Goal: Information Seeking & Learning: Learn about a topic

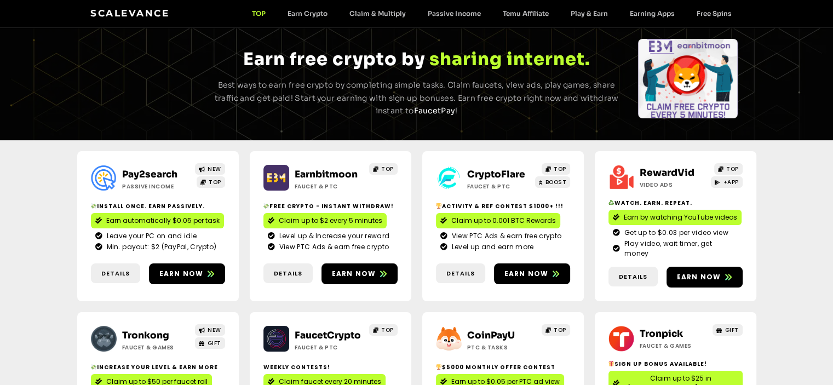
scroll to position [55, 0]
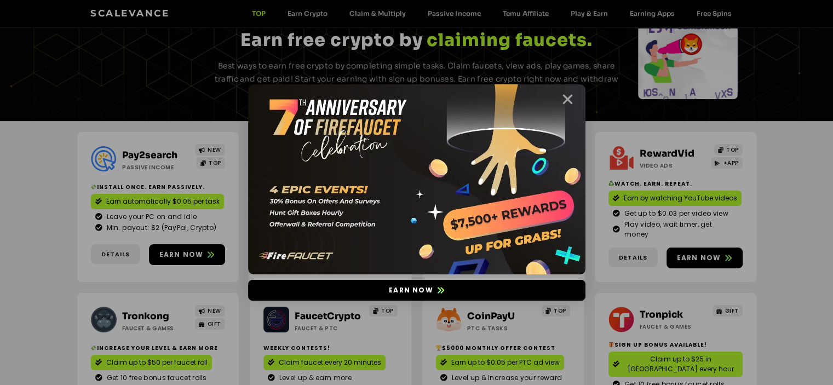
click at [565, 102] on icon "Close" at bounding box center [568, 100] width 14 height 14
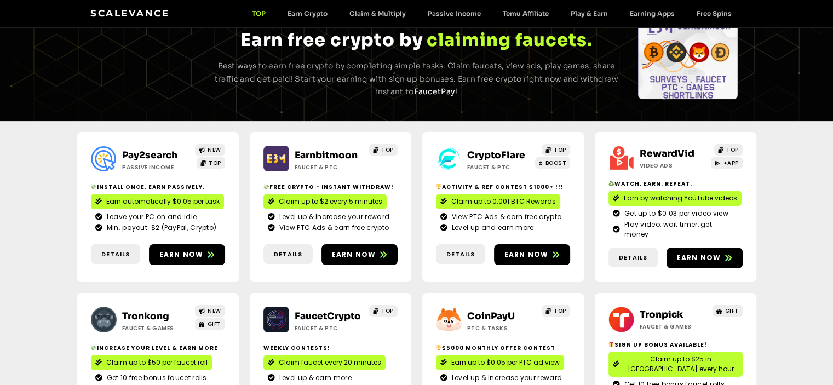
click at [53, 172] on div "Pay2search Passive Income NEW TOP Install Once. Earn Passively. Earn automatica…" at bounding box center [416, 287] width 833 height 333
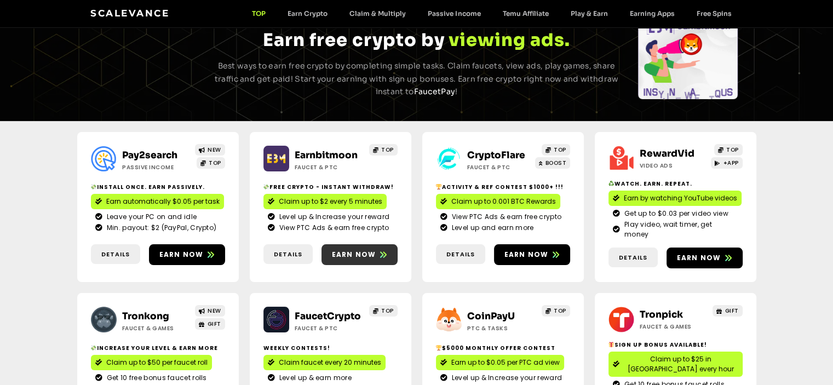
click at [353, 250] on span "Earn now" at bounding box center [354, 255] width 44 height 10
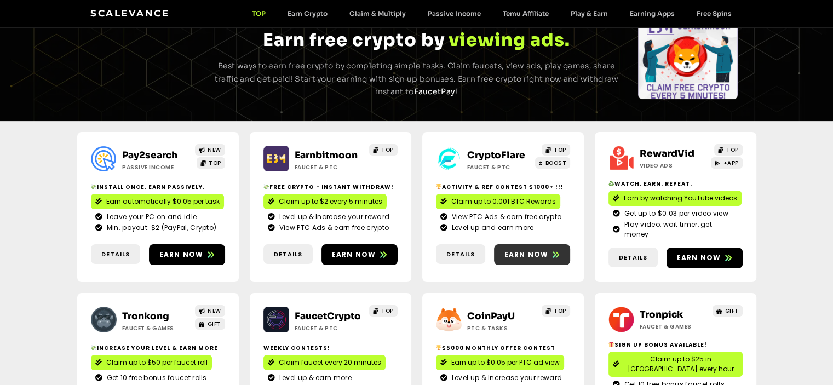
click at [524, 250] on span "Earn now" at bounding box center [526, 255] width 44 height 10
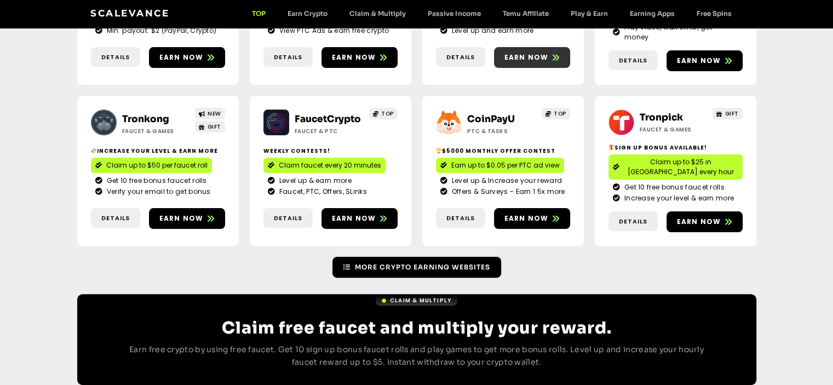
scroll to position [274, 0]
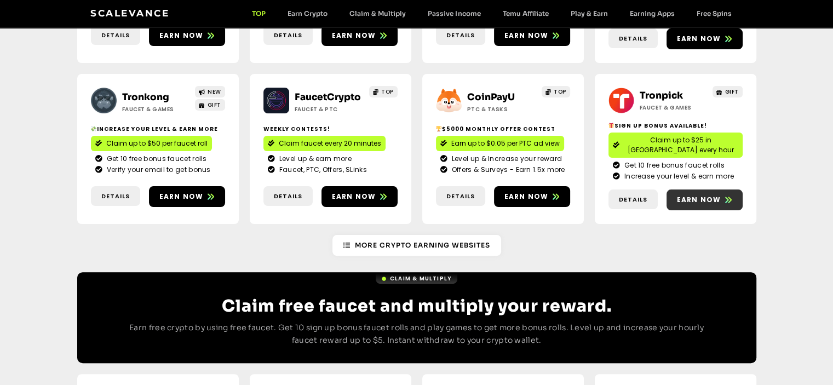
click at [679, 195] on span "Earn now" at bounding box center [699, 200] width 44 height 10
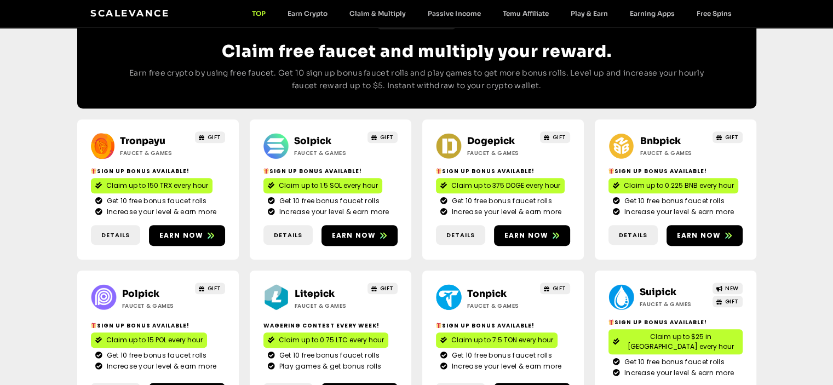
scroll to position [548, 0]
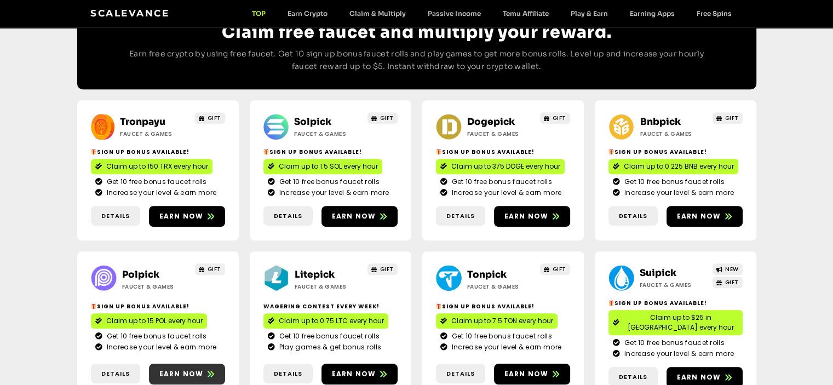
click at [180, 369] on span "Earn now" at bounding box center [181, 374] width 44 height 10
click at [188, 211] on span "Earn now" at bounding box center [181, 216] width 44 height 10
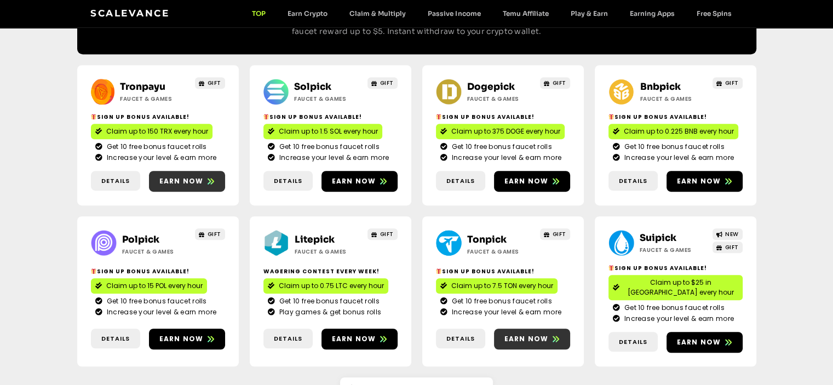
scroll to position [493, 0]
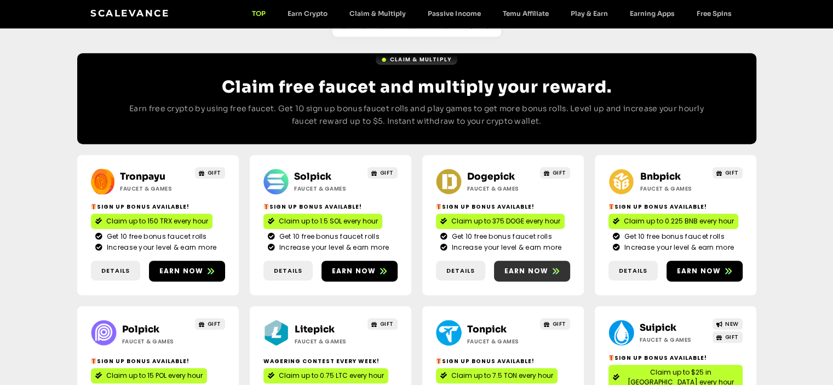
click at [532, 261] on link "Earn now" at bounding box center [532, 271] width 76 height 21
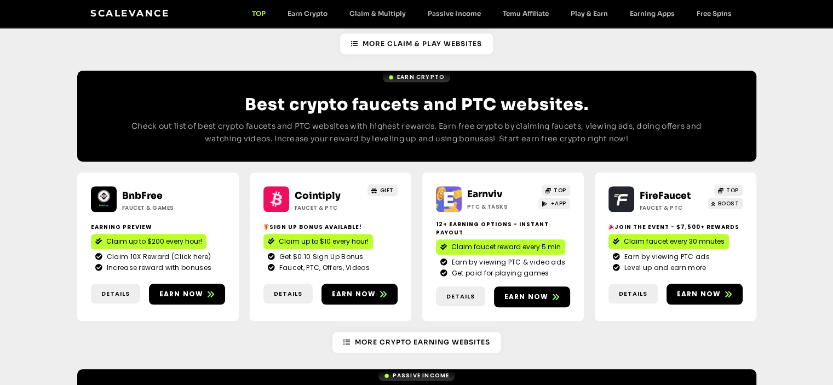
scroll to position [931, 0]
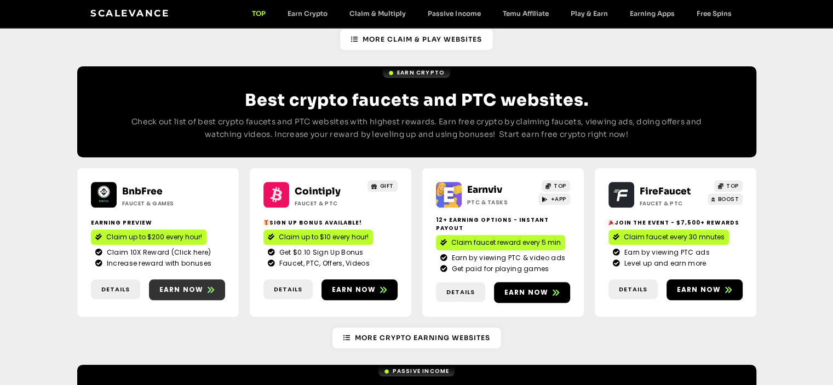
click at [180, 279] on link "Earn now" at bounding box center [187, 289] width 76 height 21
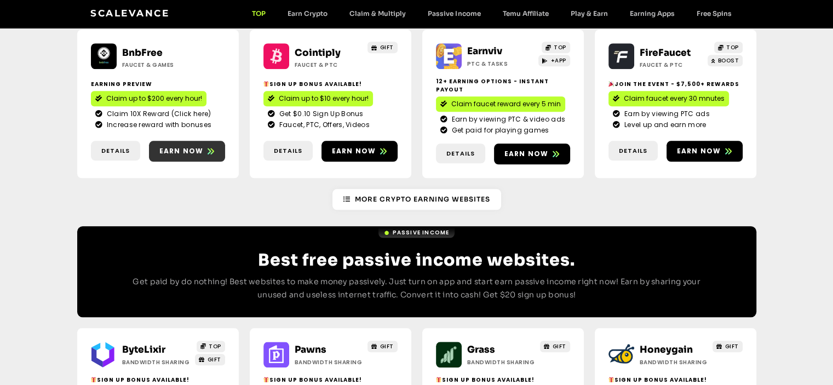
scroll to position [986, 0]
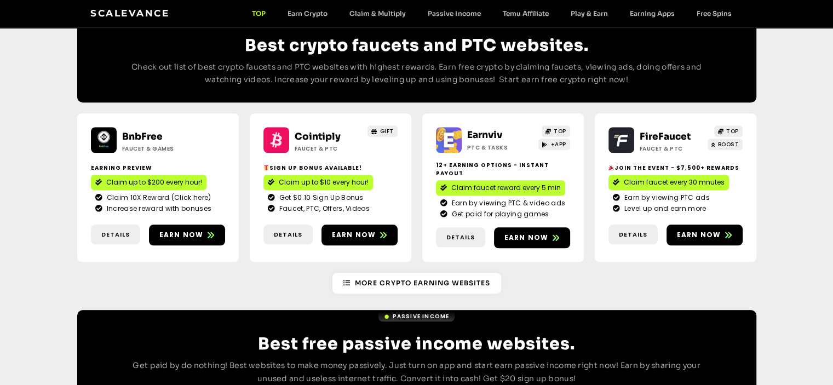
click at [334, 175] on link "Claim up to $10 every hour!" at bounding box center [318, 182] width 110 height 15
click at [535, 233] on span "Earn now" at bounding box center [526, 238] width 44 height 10
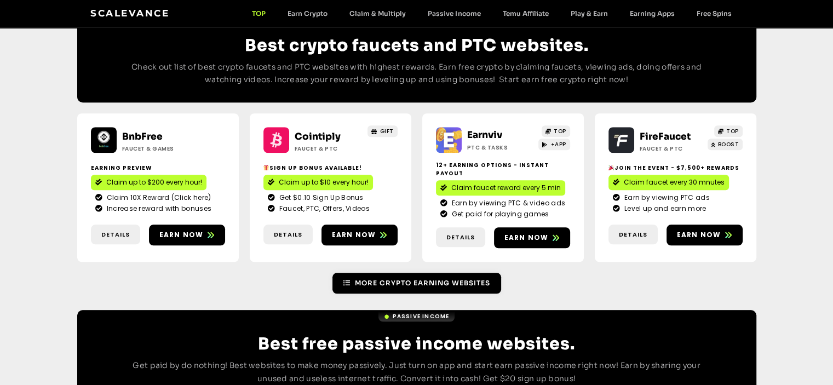
click at [386, 273] on link "More Crypto earning Websites" at bounding box center [416, 283] width 169 height 21
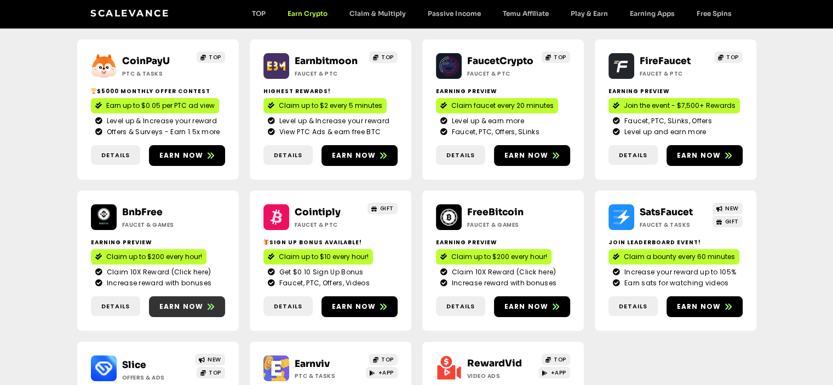
scroll to position [164, 0]
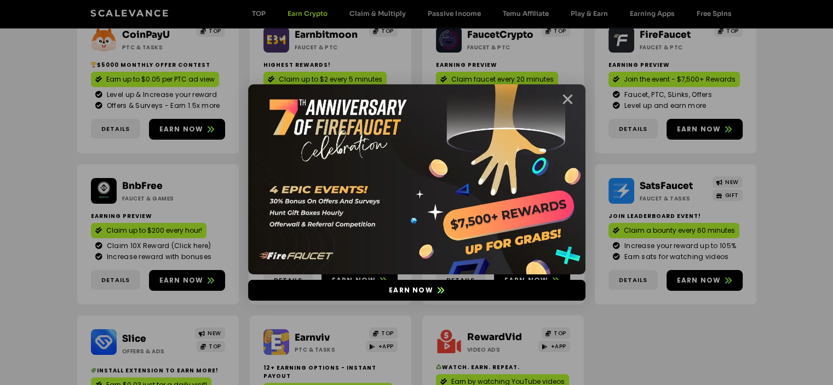
click at [565, 97] on icon "Close" at bounding box center [568, 100] width 14 height 14
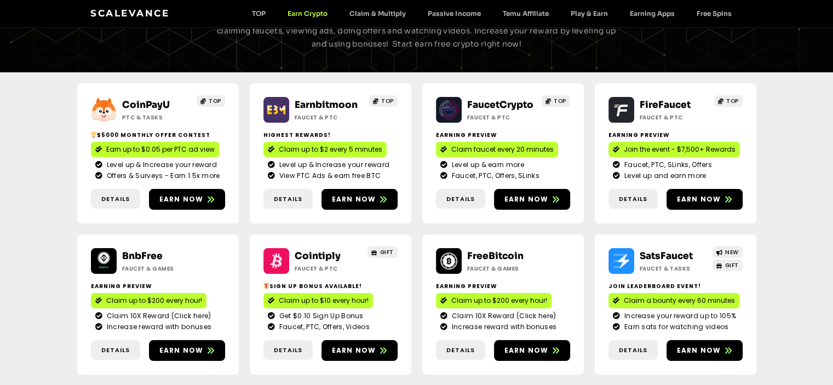
scroll to position [0, 0]
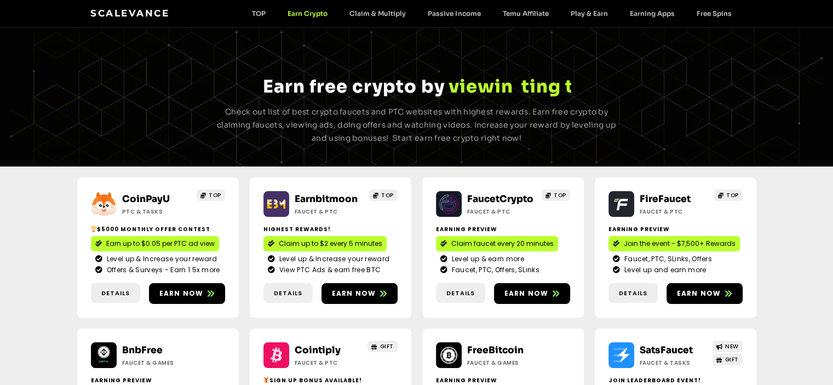
click at [317, 10] on link "Earn Crypto" at bounding box center [308, 13] width 62 height 8
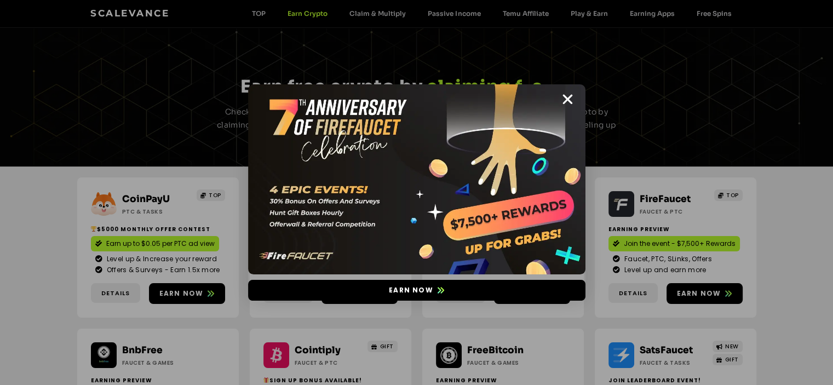
click at [567, 90] on img at bounding box center [416, 179] width 337 height 190
click at [567, 100] on icon "Close" at bounding box center [568, 100] width 14 height 14
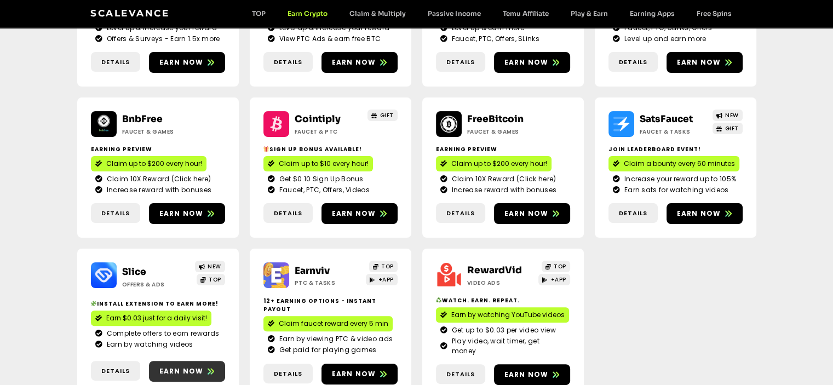
scroll to position [146, 0]
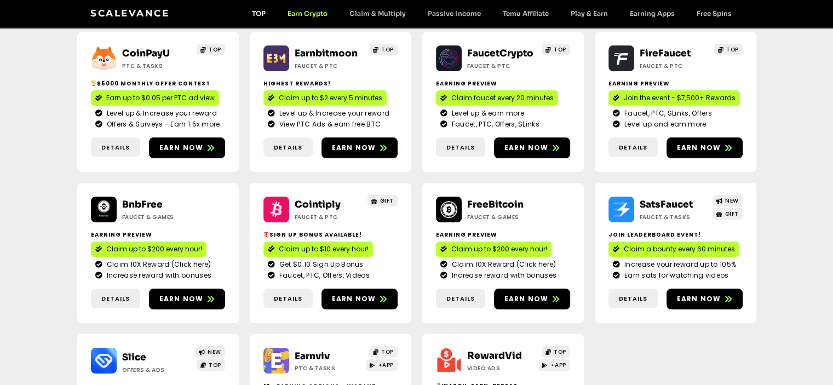
click at [271, 17] on link "TOP" at bounding box center [259, 13] width 36 height 8
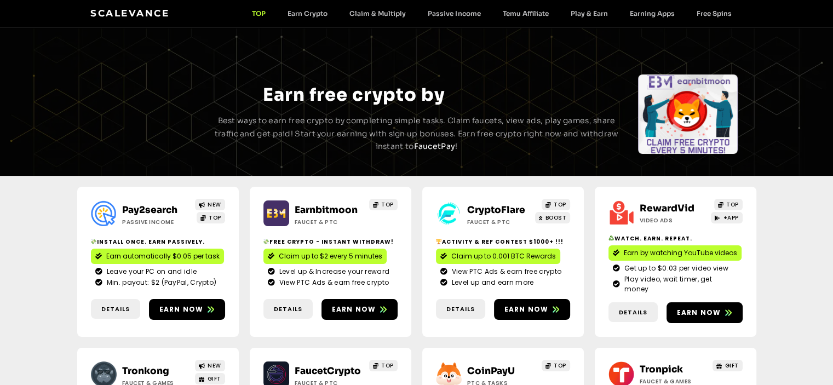
scroll to position [55, 0]
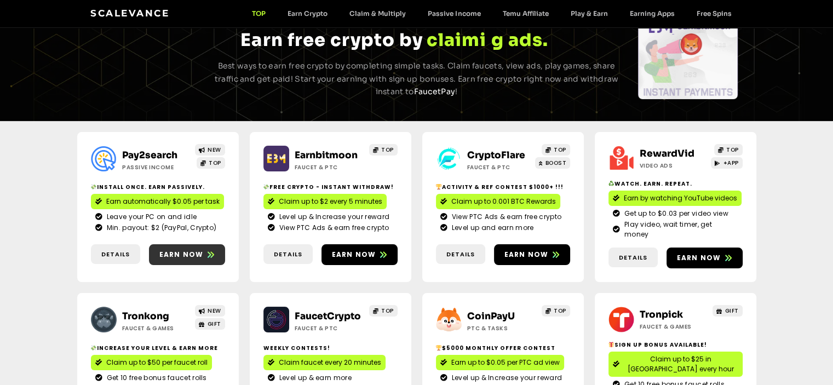
click at [193, 250] on span "Earn now" at bounding box center [181, 255] width 44 height 10
